Goal: Information Seeking & Learning: Find specific fact

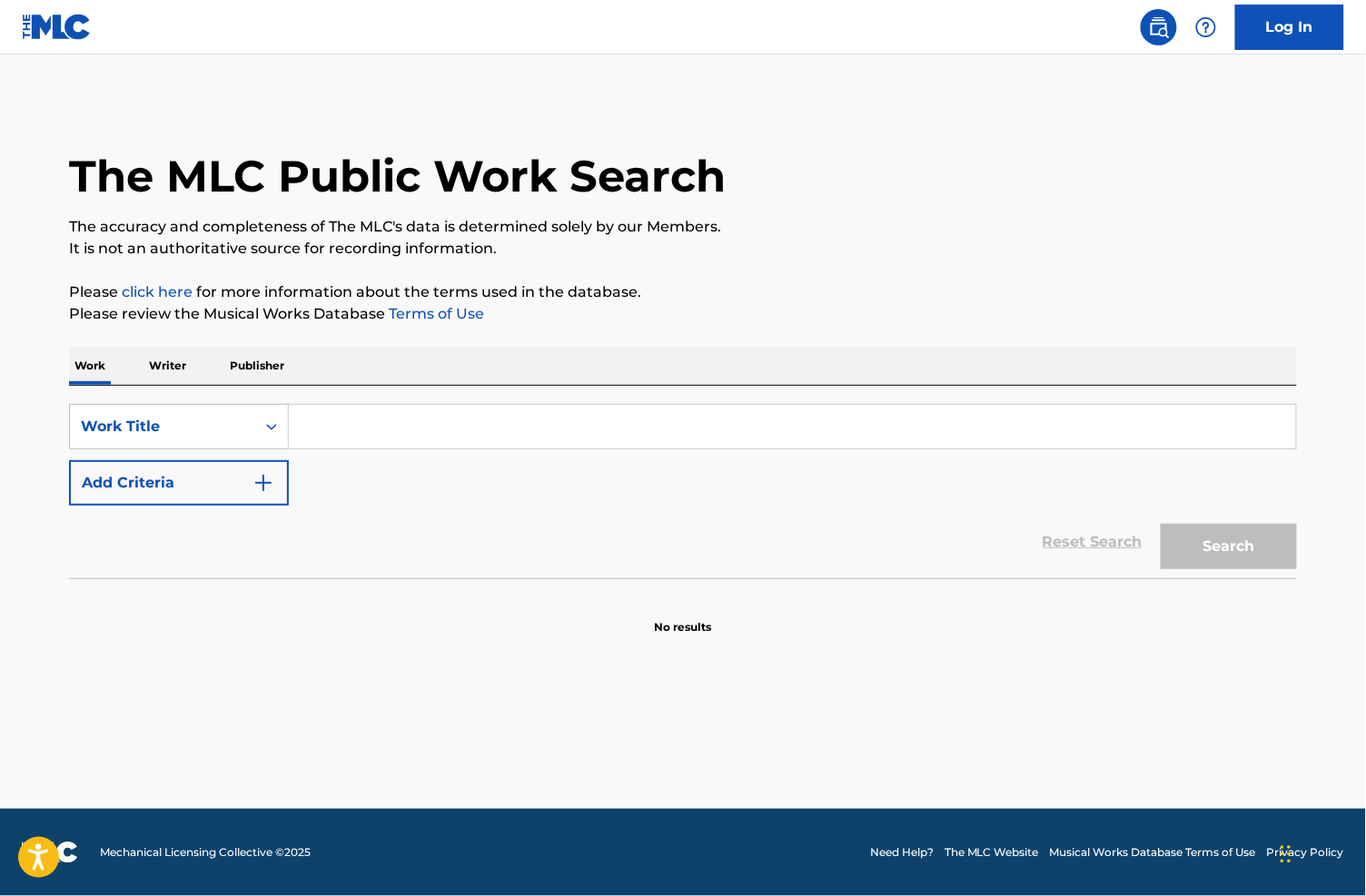
click at [340, 440] on input "Search Form" at bounding box center [793, 427] width 1007 height 44
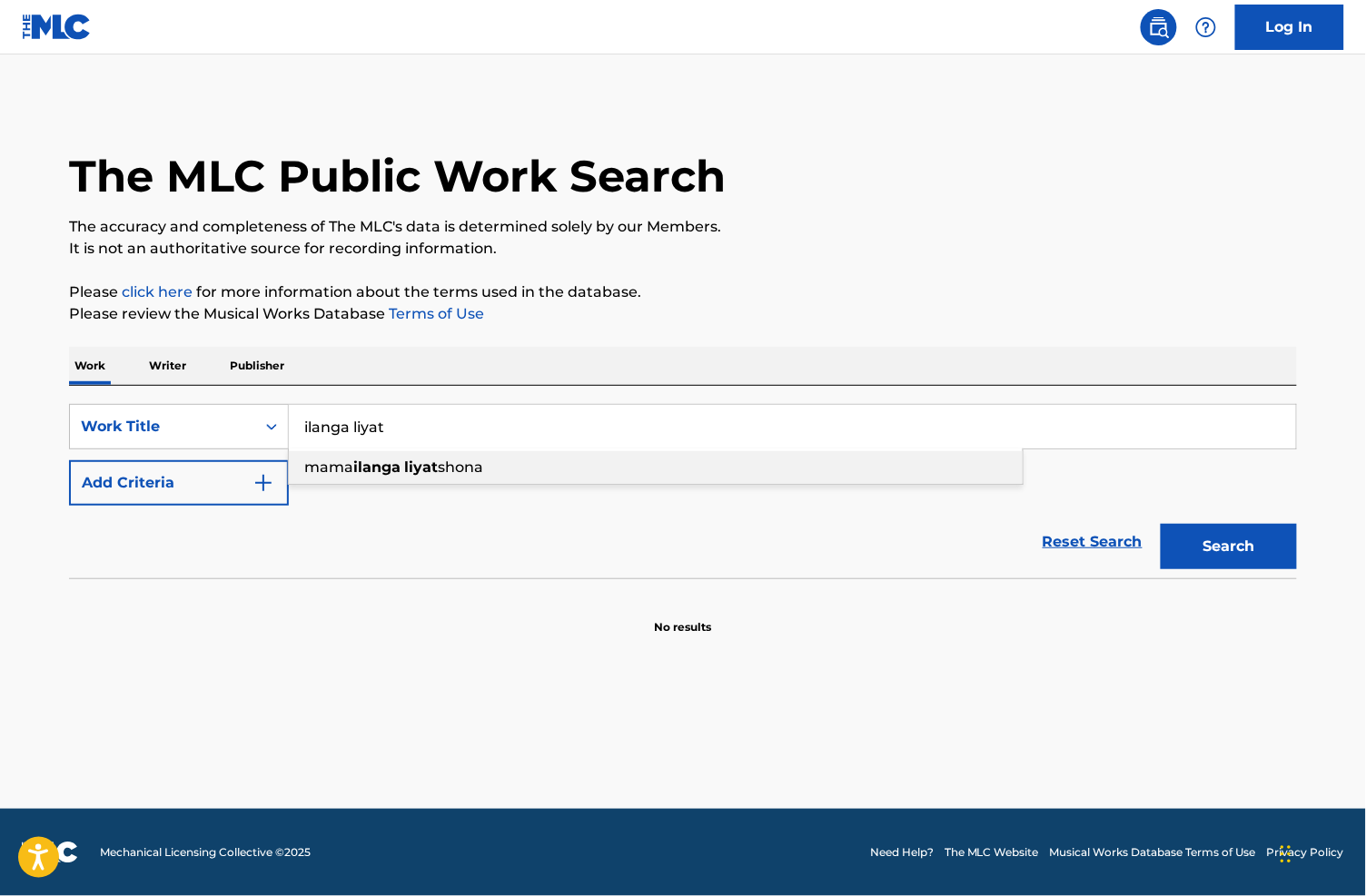
click at [404, 475] on strong "liyat" at bounding box center [421, 467] width 34 height 17
click at [1213, 554] on button "Search" at bounding box center [1229, 546] width 136 height 45
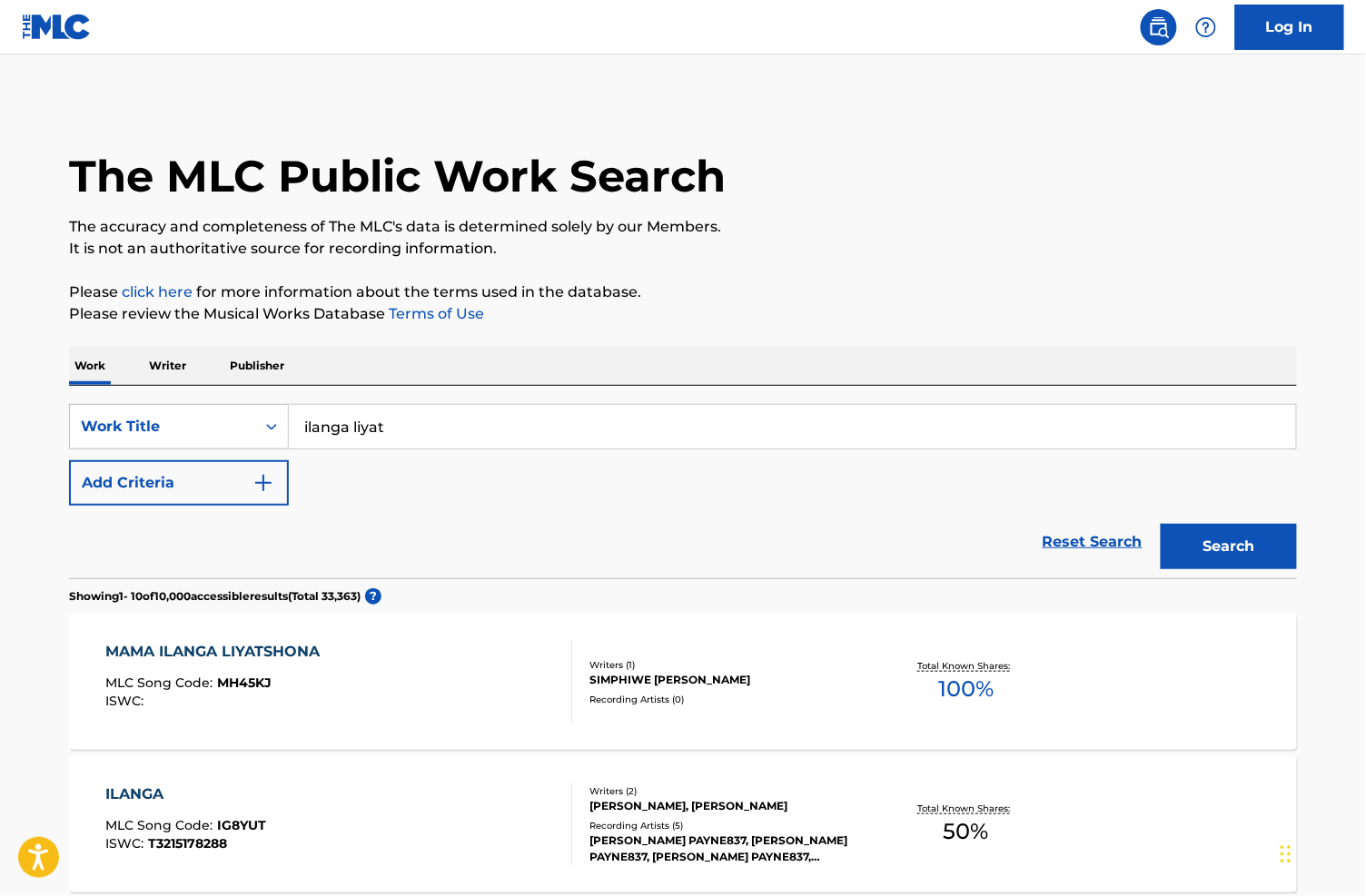
click at [253, 493] on img "Search Form" at bounding box center [264, 483] width 22 height 22
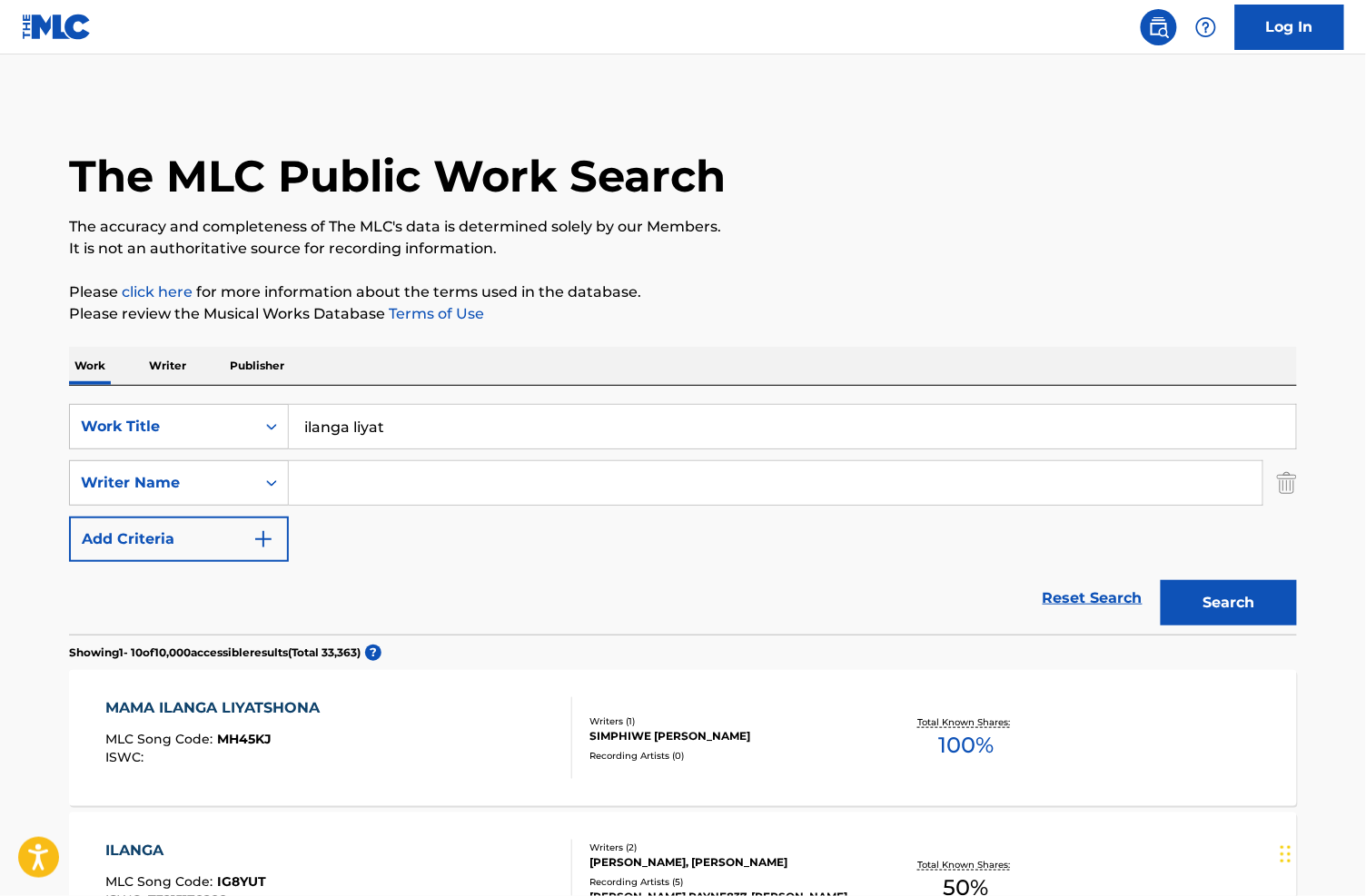
click at [332, 443] on input "ilanga liyat" at bounding box center [793, 427] width 1007 height 44
click at [335, 445] on input "ilanga liyat" at bounding box center [793, 427] width 1007 height 44
type input "ilanga liyatshona"
click at [374, 504] on input "Search Form" at bounding box center [775, 483] width 973 height 44
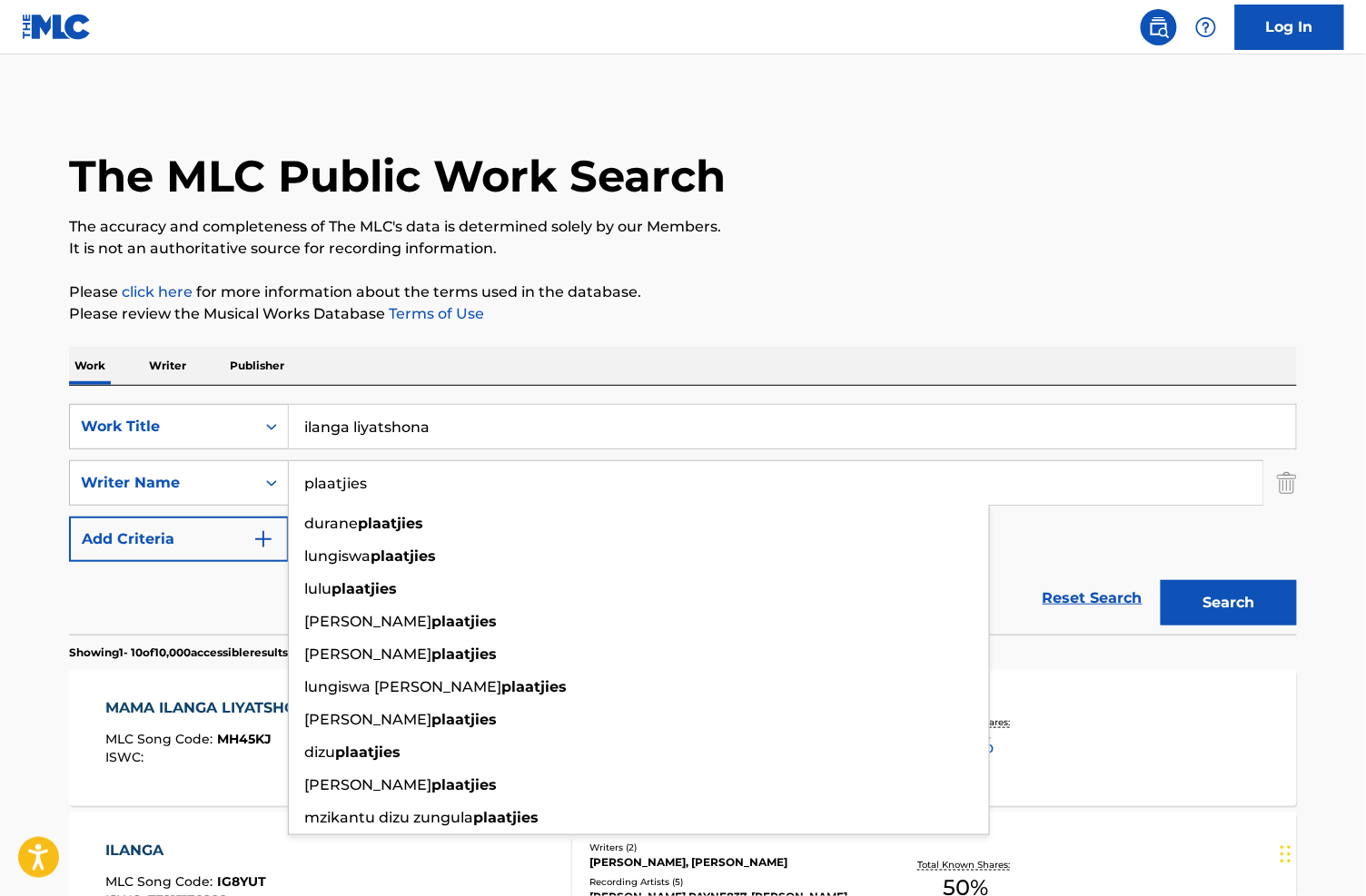
click at [1261, 625] on button "Search" at bounding box center [1229, 602] width 136 height 45
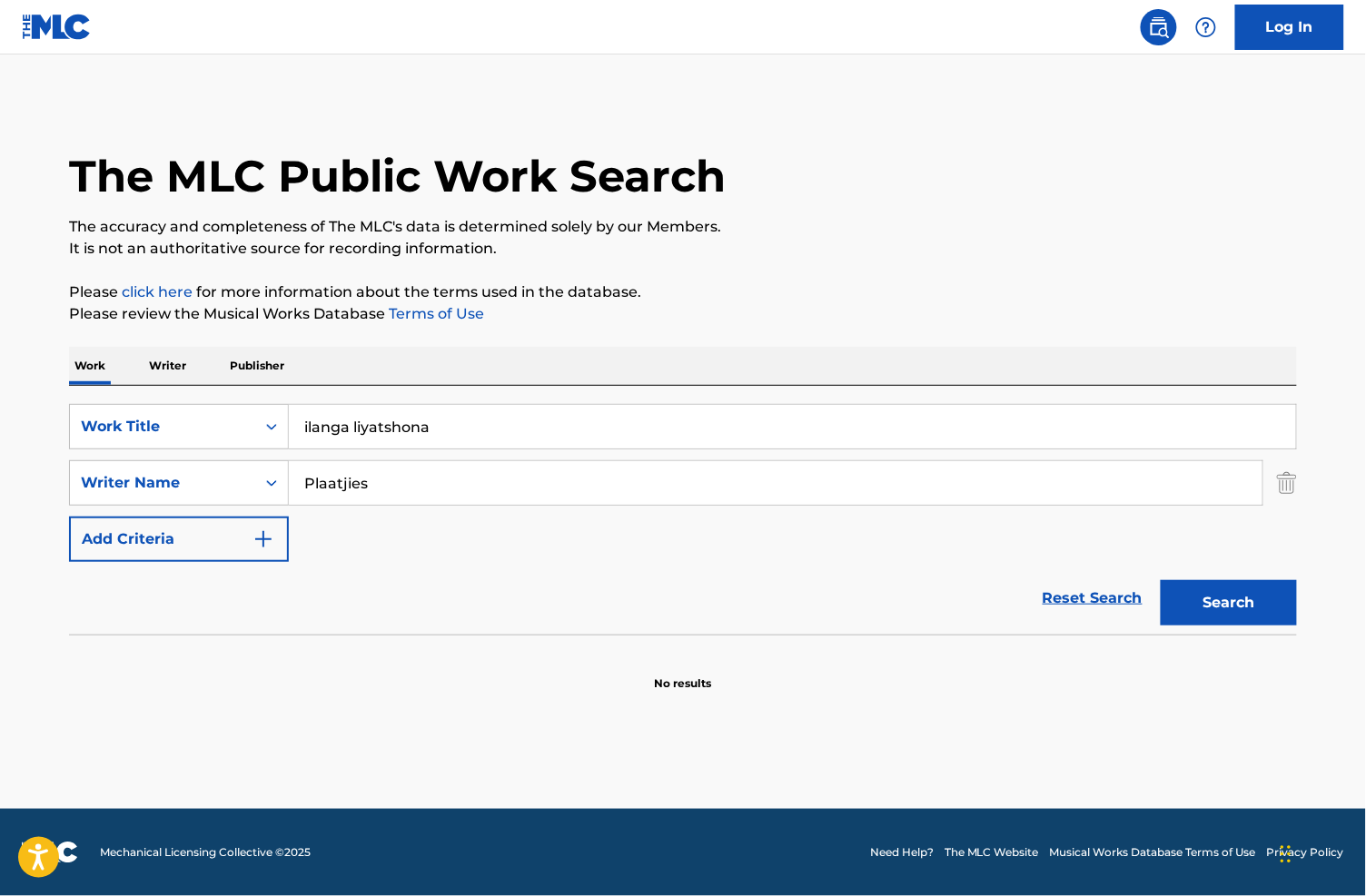
type input "Plaatjies"
click at [1246, 620] on button "Search" at bounding box center [1229, 602] width 136 height 45
click at [1254, 625] on button "Search" at bounding box center [1229, 602] width 136 height 45
